Goal: Transaction & Acquisition: Purchase product/service

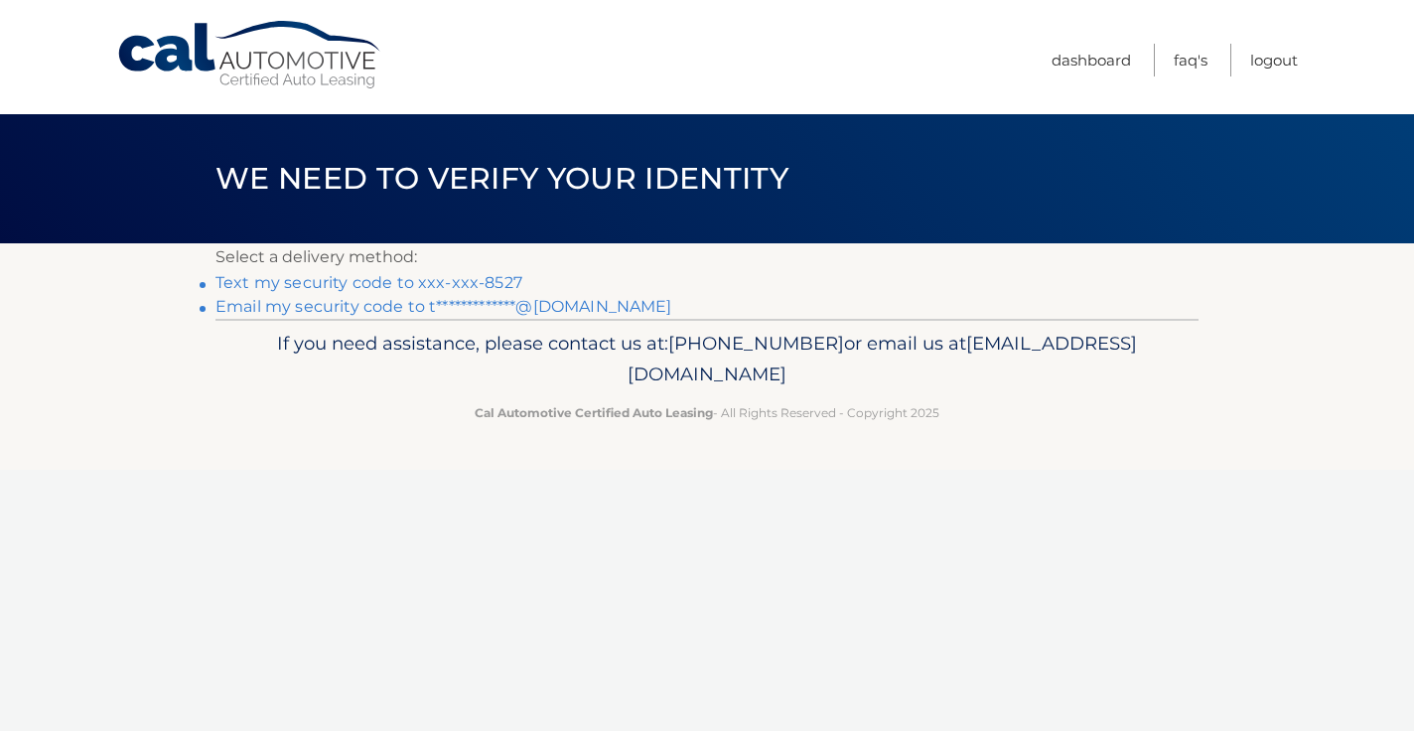
click at [469, 285] on link "Text my security code to xxx-xxx-8527" at bounding box center [368, 282] width 307 height 19
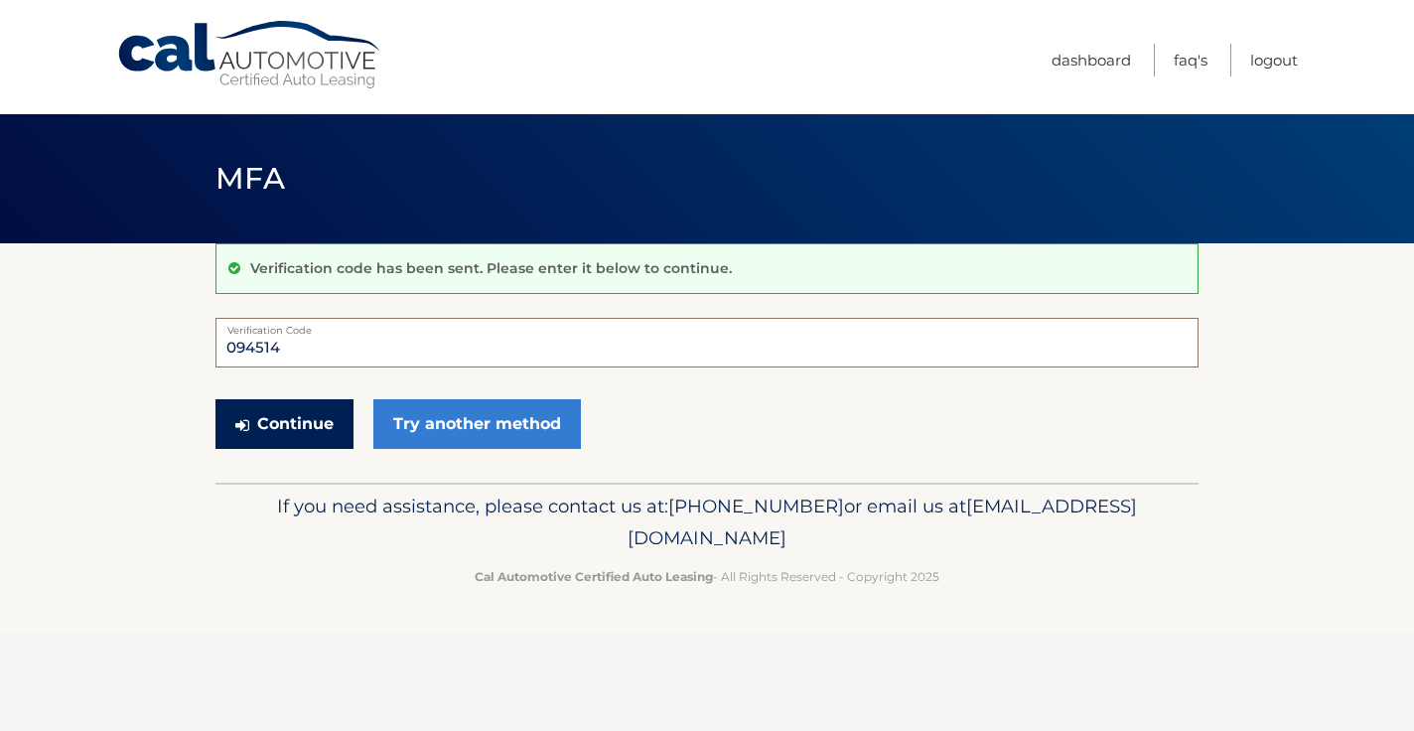
type input "094514"
click at [285, 446] on button "Continue" at bounding box center [284, 424] width 138 height 50
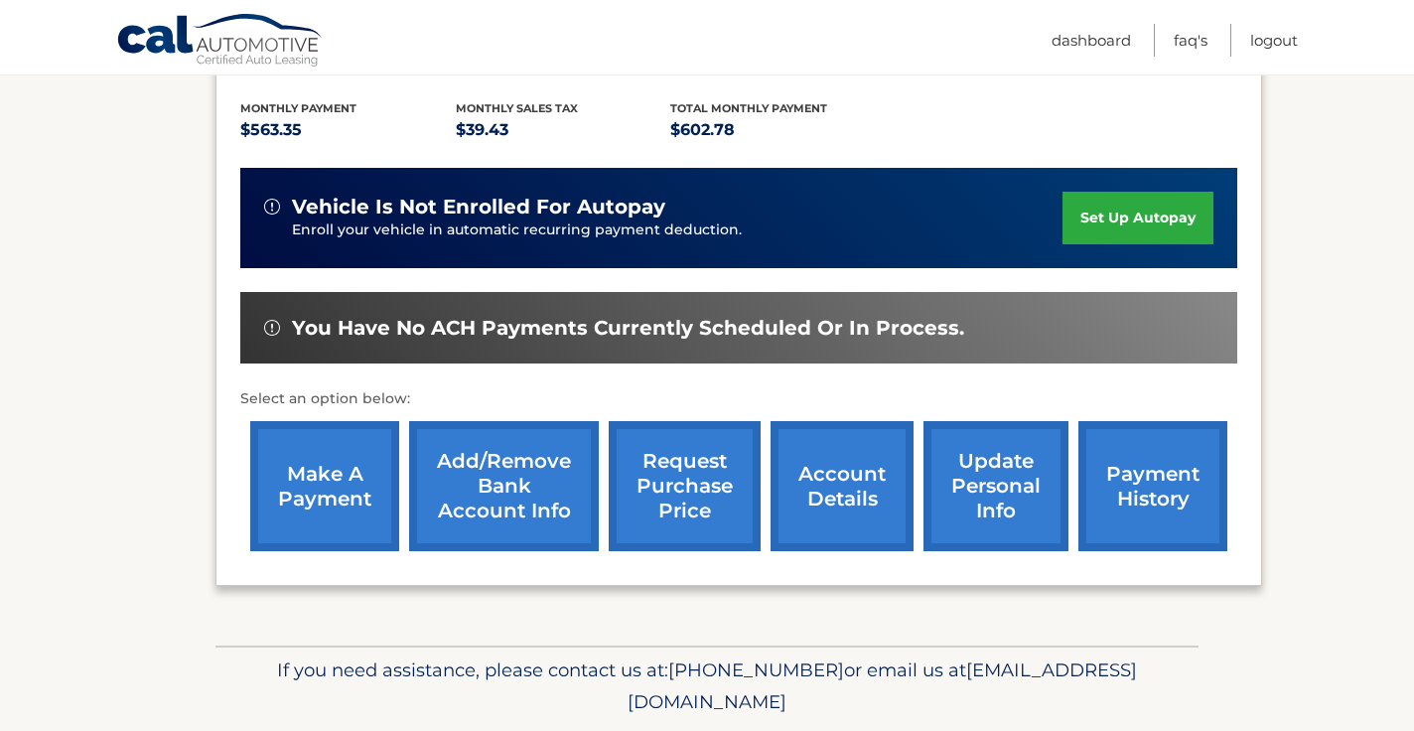
scroll to position [410, 0]
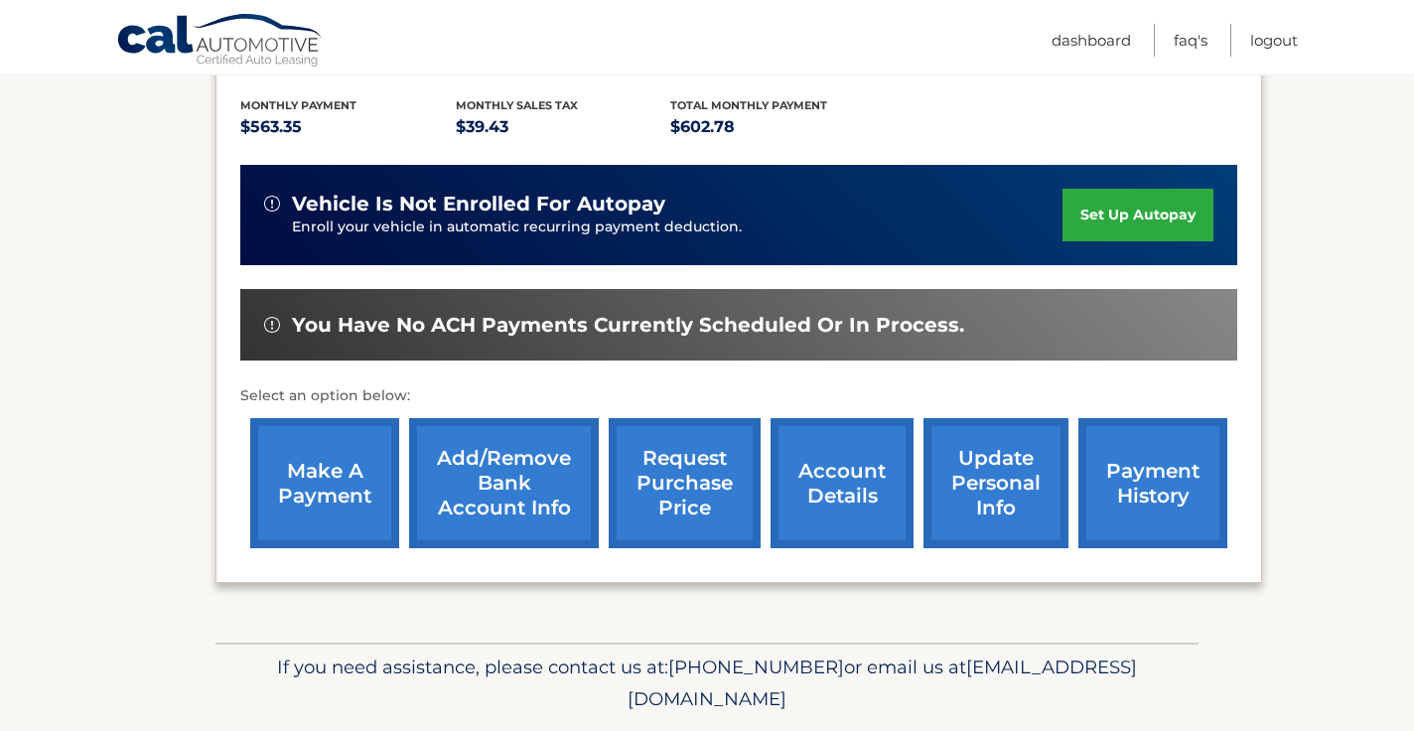
click at [310, 489] on link "make a payment" at bounding box center [324, 483] width 149 height 130
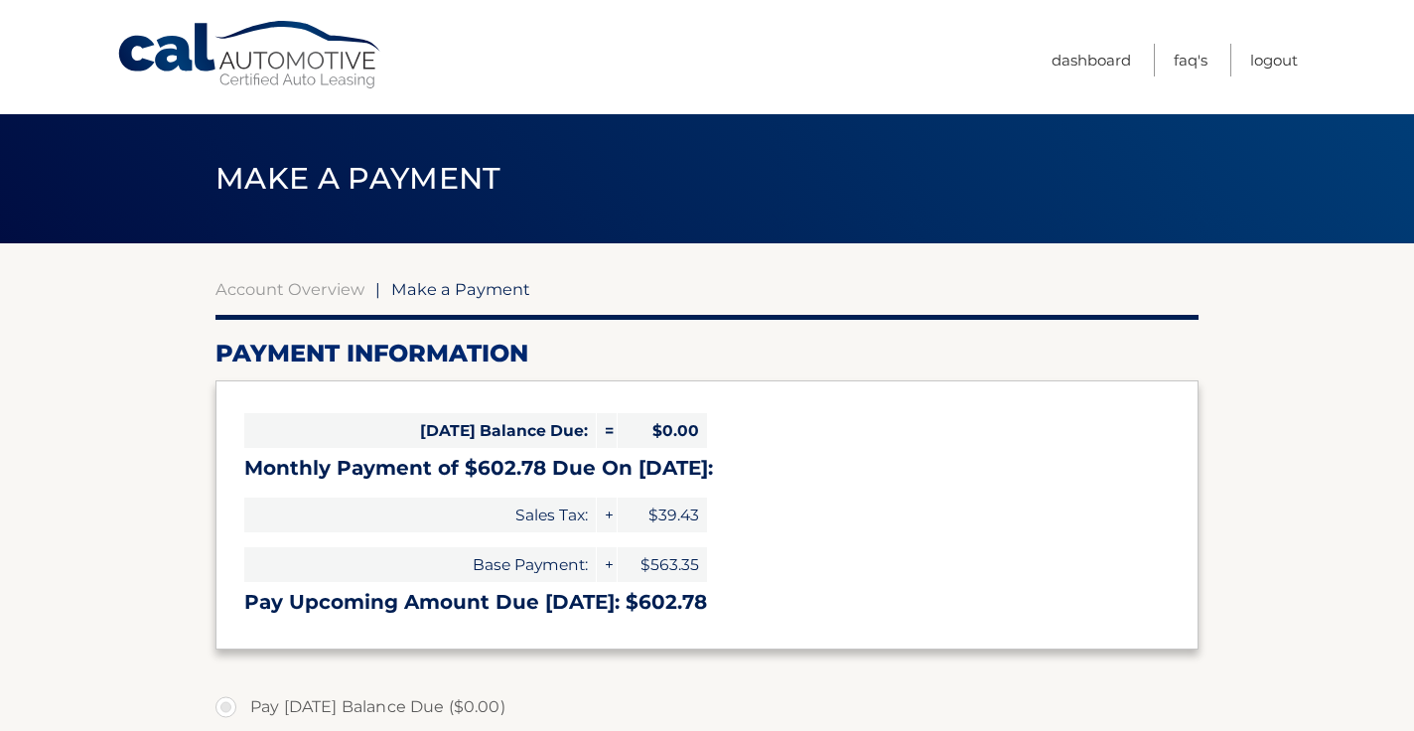
select select "ZjQzNTMzNmQtMmY4Mi00OTI4LTlmNGItOGU3OGY1MmQ0ODVi"
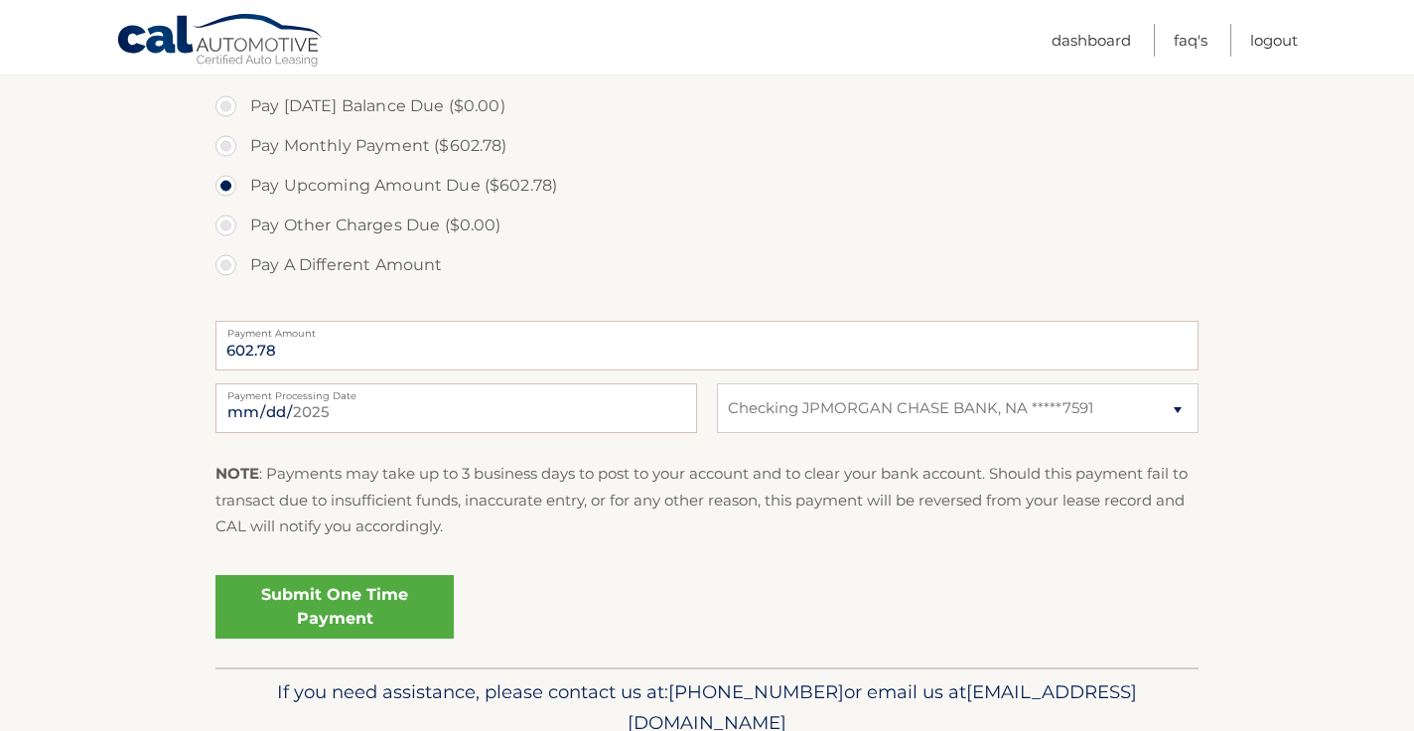
scroll to position [607, 0]
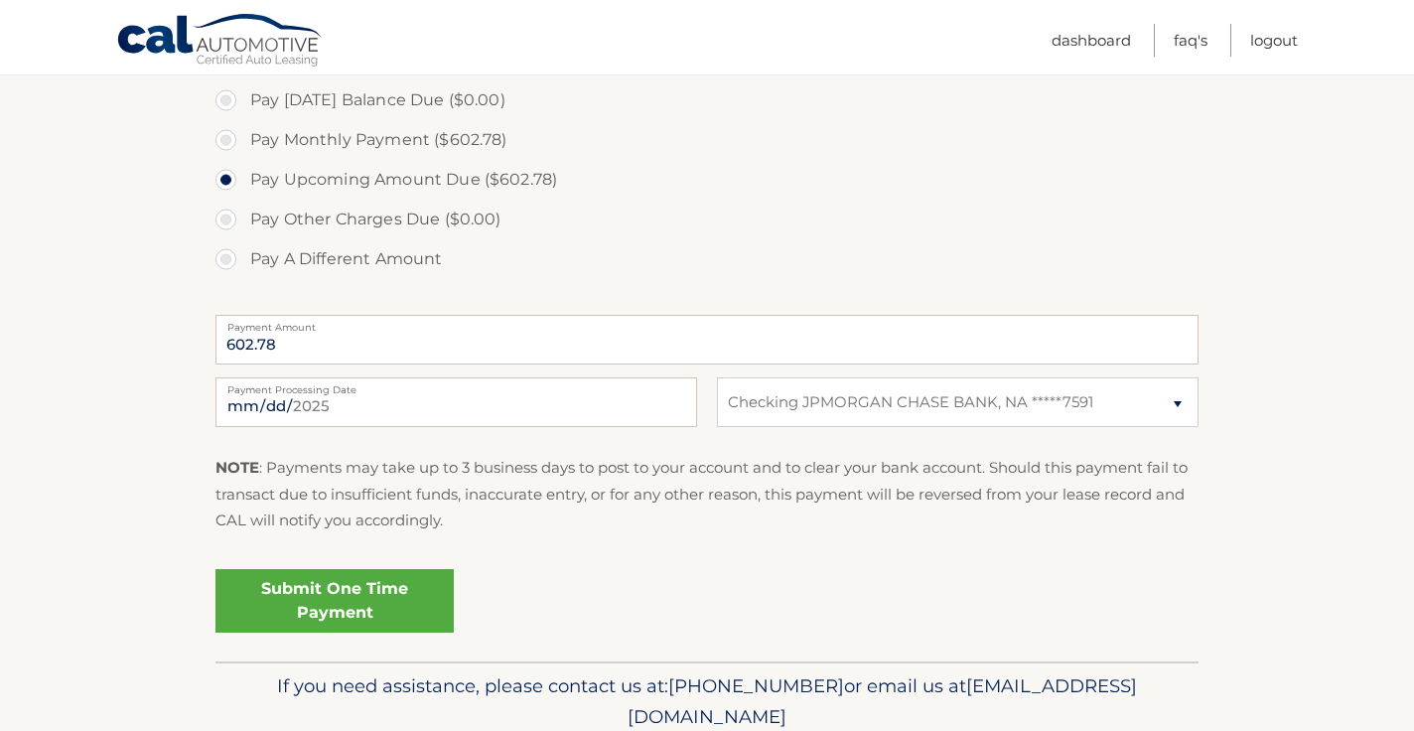
click at [375, 594] on link "Submit One Time Payment" at bounding box center [334, 601] width 238 height 64
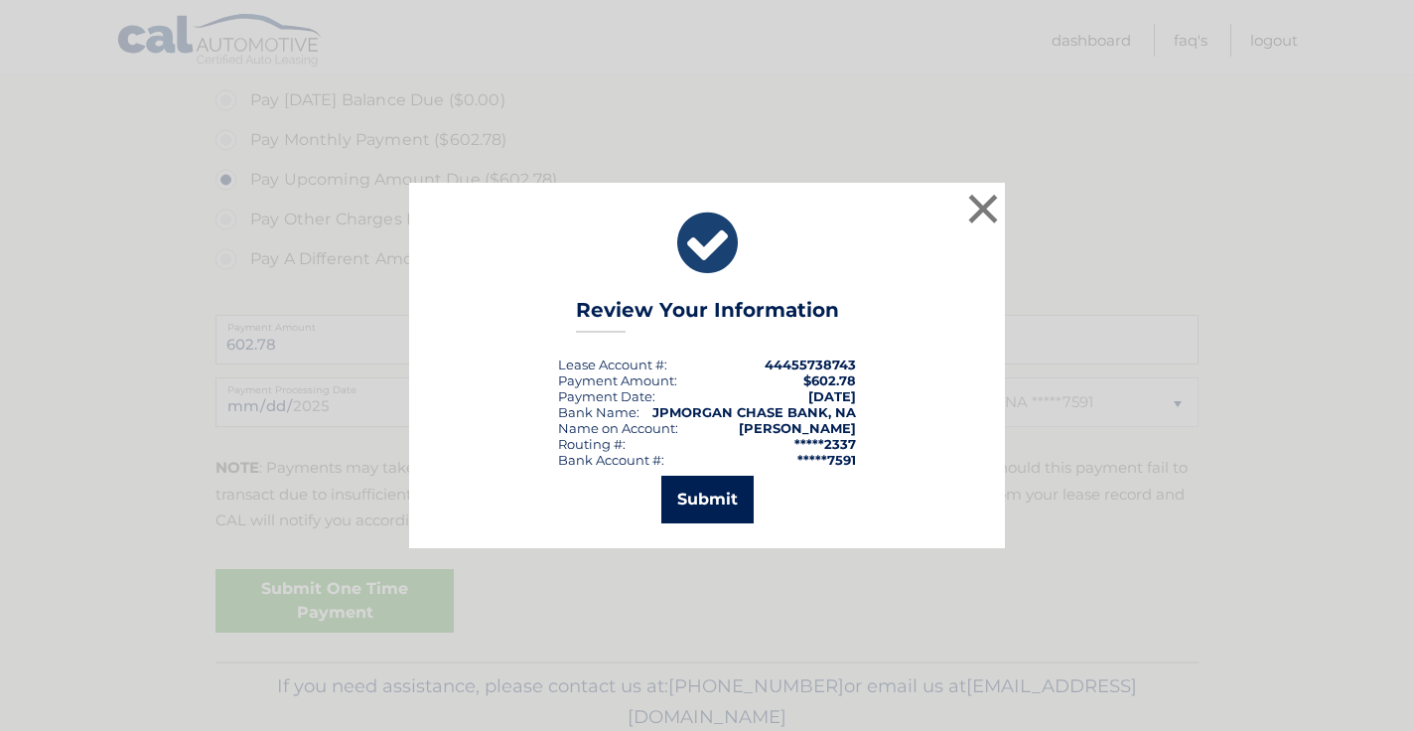
click at [694, 491] on button "Submit" at bounding box center [707, 499] width 92 height 48
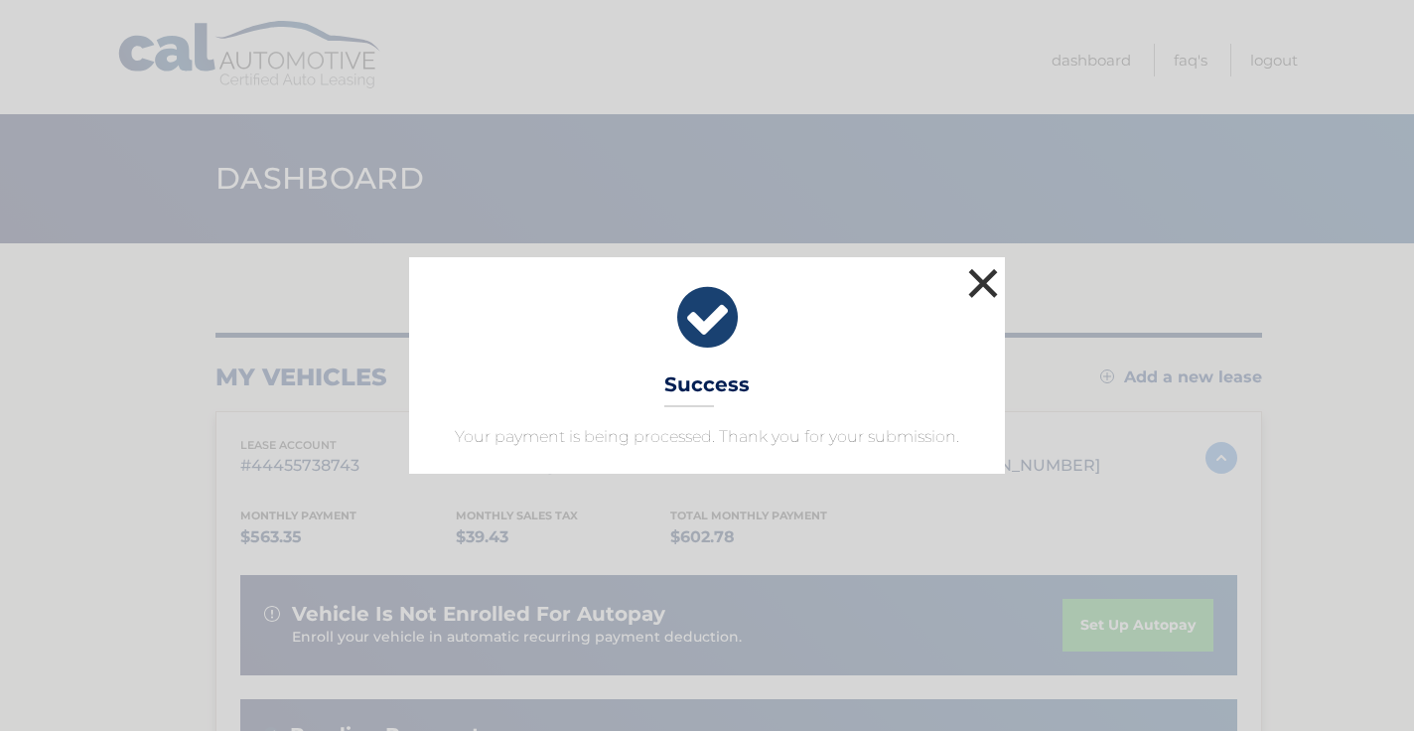
click at [981, 287] on button "×" at bounding box center [983, 283] width 40 height 40
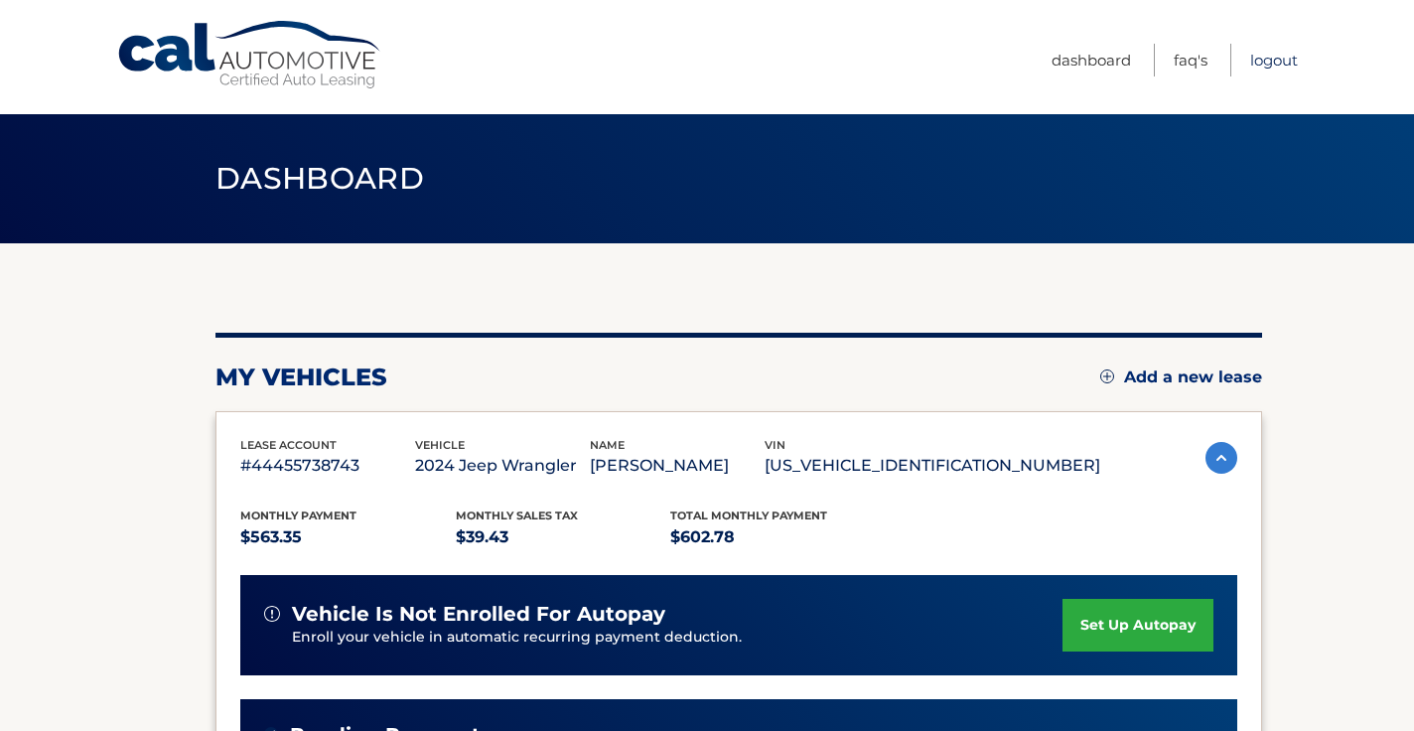
click at [1266, 67] on link "Logout" at bounding box center [1274, 60] width 48 height 33
